Goal: Complete application form

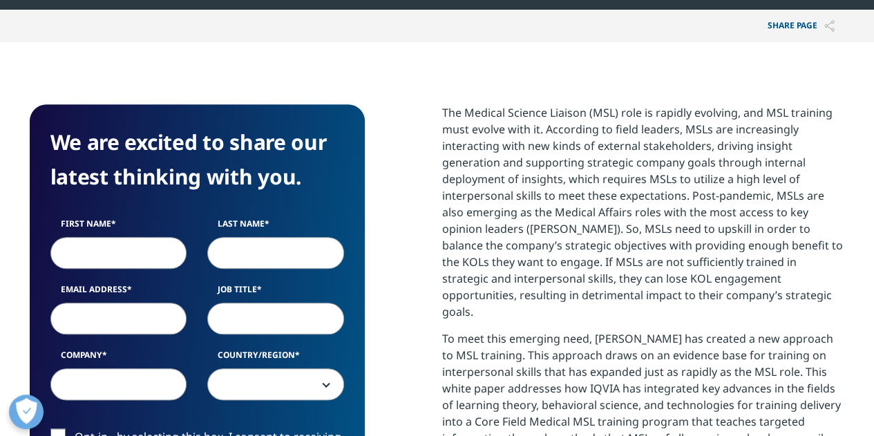
scroll to position [534, 815]
click at [157, 256] on input "First Name" at bounding box center [118, 253] width 137 height 32
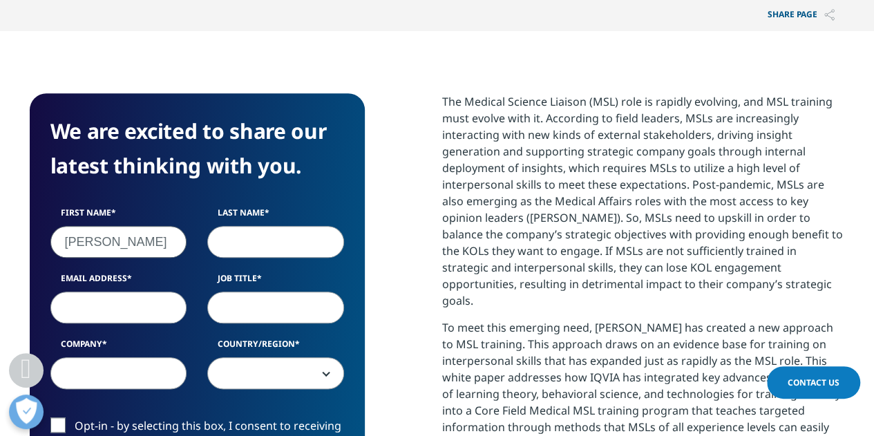
type input "[PERSON_NAME]"
type input "[EMAIL_ADDRESS][DOMAIN_NAME]"
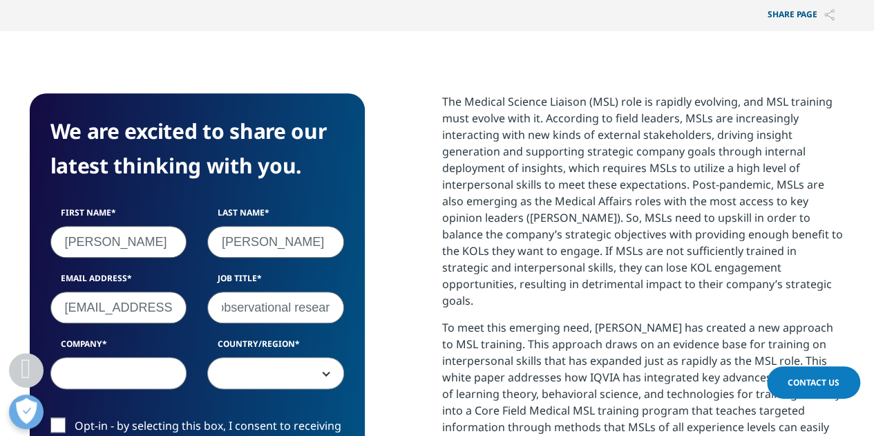
scroll to position [0, 113]
type input "Senior manager, observational research"
type input "AMGEN"
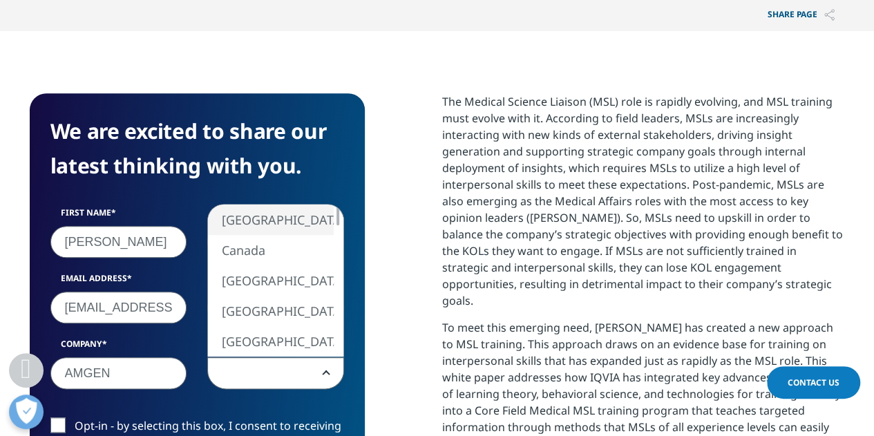
select select "[GEOGRAPHIC_DATA]"
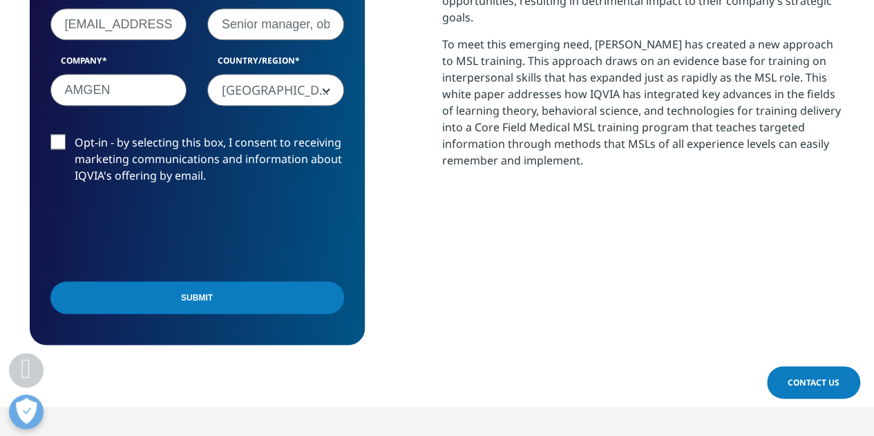
scroll to position [967, 0]
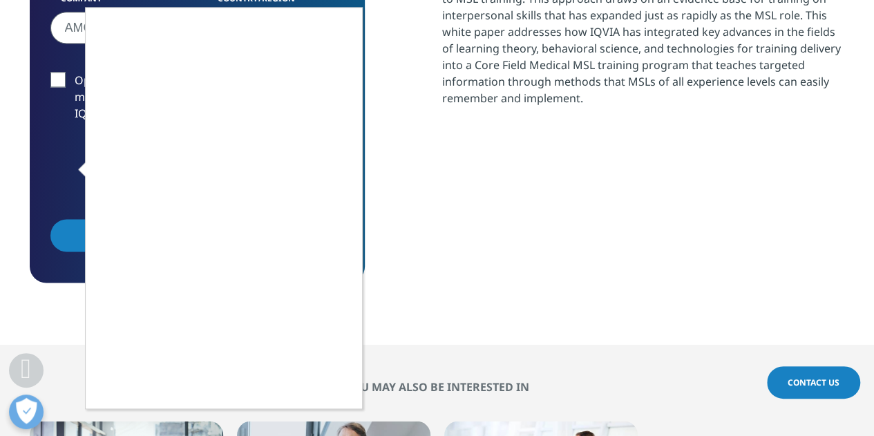
click at [54, 86] on div at bounding box center [437, 218] width 874 height 436
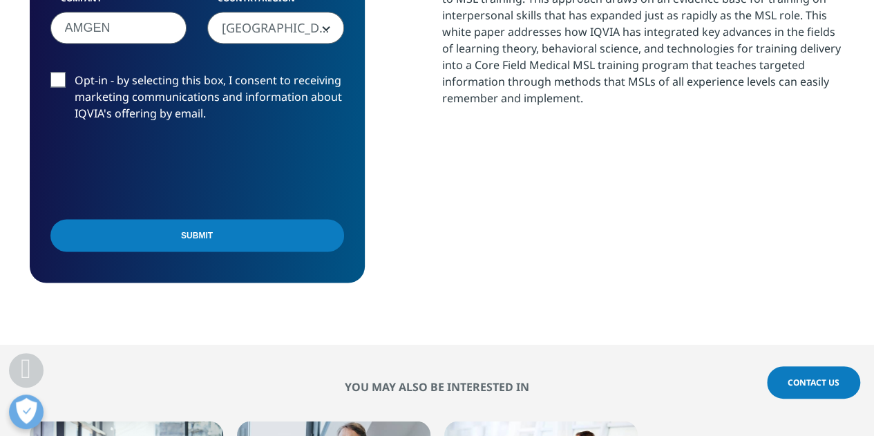
click at [61, 79] on label "Opt-in - by selecting this box, I consent to receiving marketing communications…" at bounding box center [197, 100] width 294 height 57
click at [75, 72] on input "Opt-in - by selecting this box, I consent to receiving marketing communications…" at bounding box center [75, 72] width 0 height 0
click at [172, 229] on input "Submit" at bounding box center [197, 235] width 294 height 32
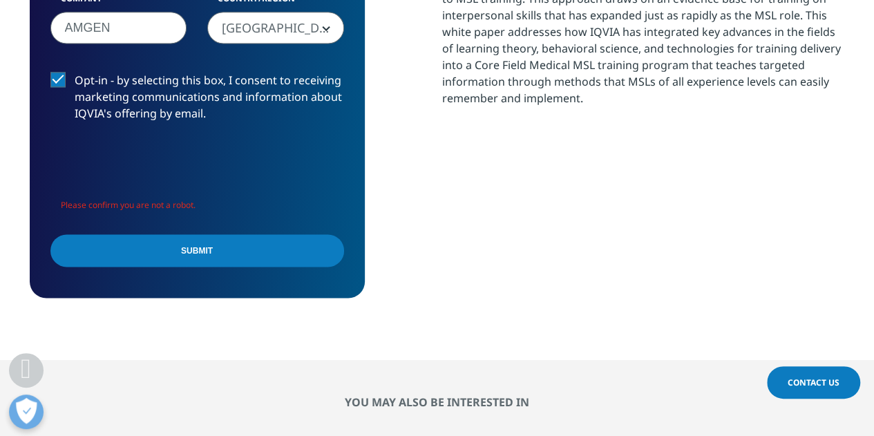
scroll to position [549, 815]
click at [170, 261] on input "Submit" at bounding box center [197, 250] width 294 height 32
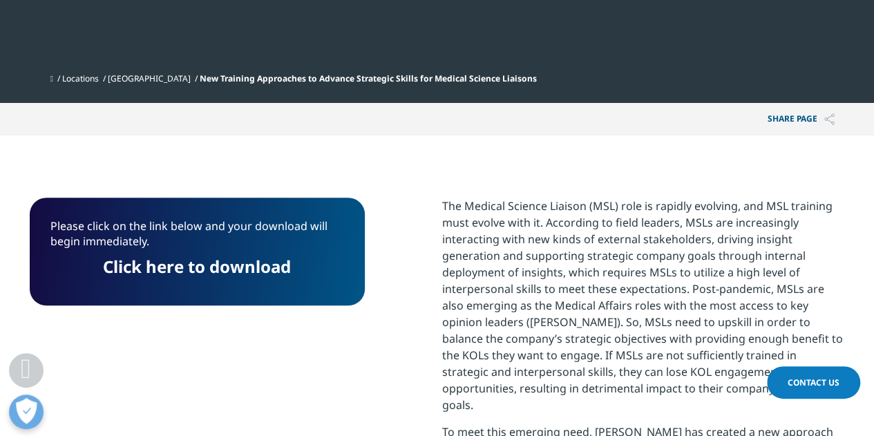
scroll to position [598, 0]
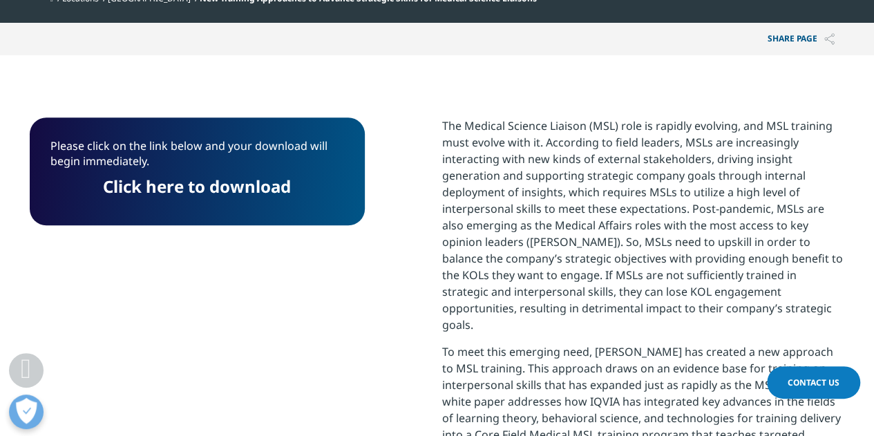
click at [251, 190] on link "Click here to download" at bounding box center [197, 186] width 188 height 23
